Goal: Navigation & Orientation: Find specific page/section

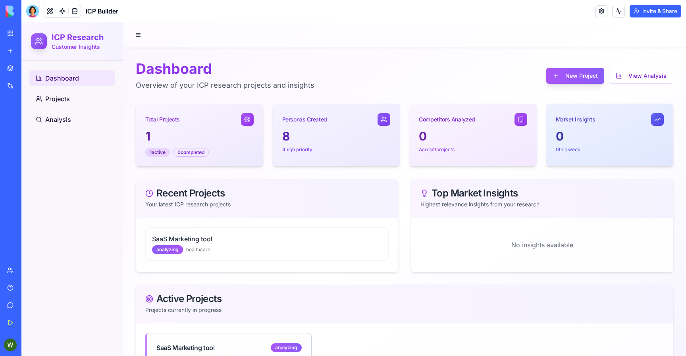
click at [268, 227] on div "SaaS Marketing tool analyzing healthcare" at bounding box center [267, 244] width 262 height 52
click at [301, 158] on div "8 4 high priority" at bounding box center [336, 145] width 127 height 33
click at [200, 156] on div "0 completed" at bounding box center [191, 152] width 36 height 9
click at [67, 104] on link "Projects" at bounding box center [71, 99] width 85 height 16
